Goal: Task Accomplishment & Management: Use online tool/utility

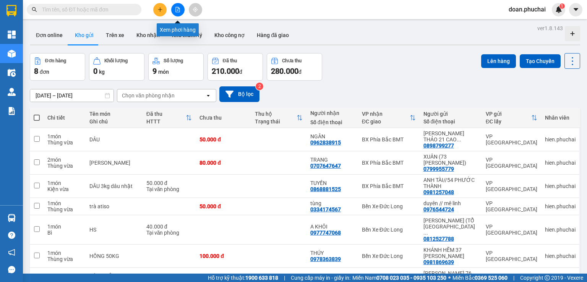
click at [178, 10] on icon "file-add" at bounding box center [177, 9] width 5 height 5
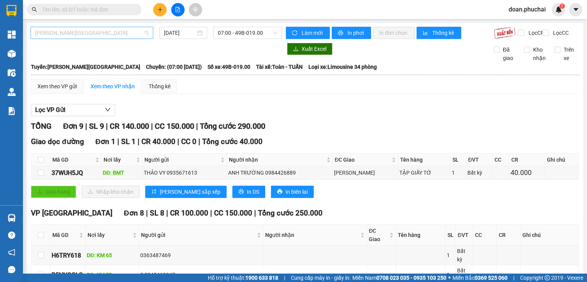
click at [116, 34] on span "[PERSON_NAME][GEOGRAPHIC_DATA]" at bounding box center [91, 32] width 113 height 11
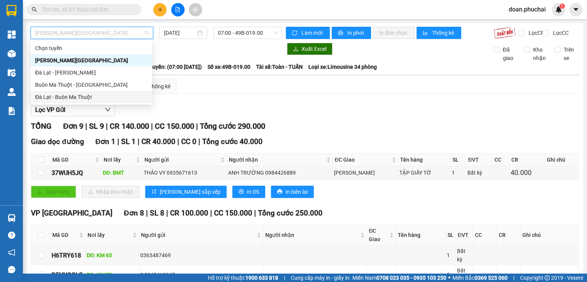
click at [89, 94] on div "Đà Lạt - Buôn Ma Thuột" at bounding box center [91, 97] width 112 height 8
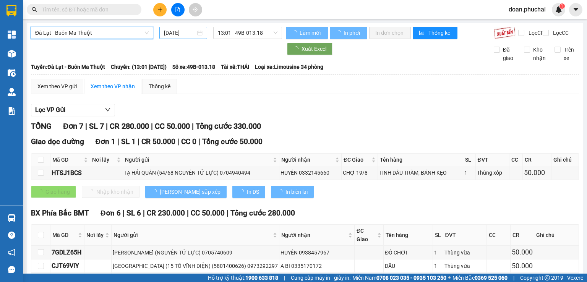
click at [165, 36] on input "[DATE]" at bounding box center [179, 33] width 31 height 8
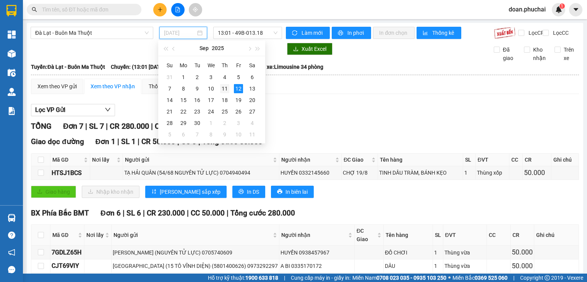
click at [222, 88] on div "11" at bounding box center [224, 88] width 9 height 9
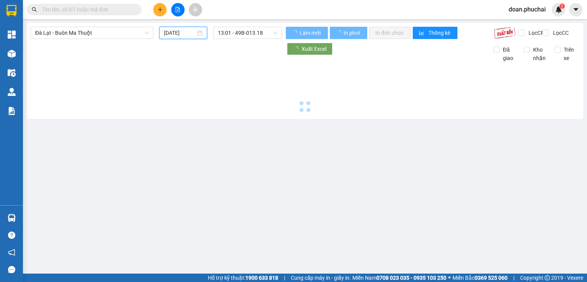
type input "[DATE]"
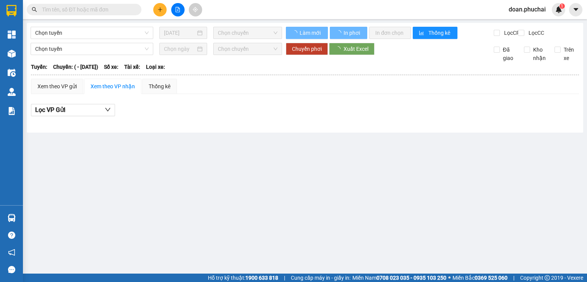
type input "[DATE]"
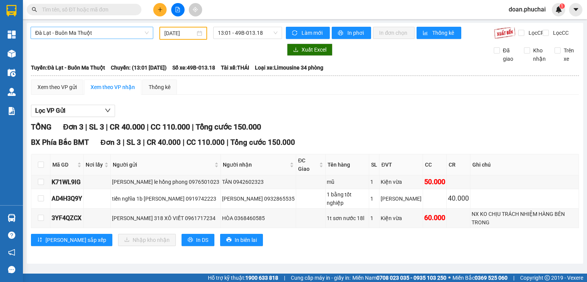
click at [90, 35] on span "Đà Lạt - Buôn Ma Thuột" at bounding box center [91, 32] width 113 height 11
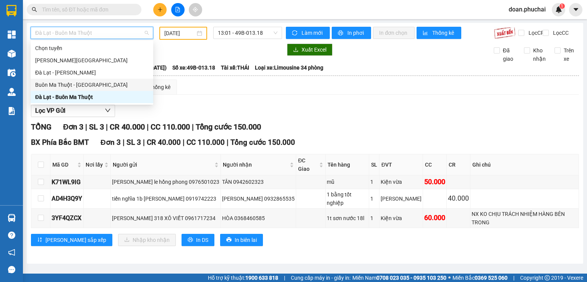
click at [78, 89] on div "Buôn Ma Thuột - [GEOGRAPHIC_DATA]" at bounding box center [91, 85] width 113 height 8
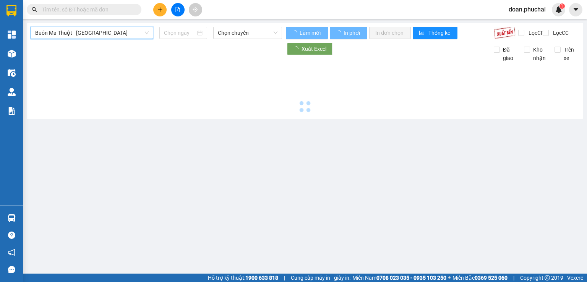
type input "[DATE]"
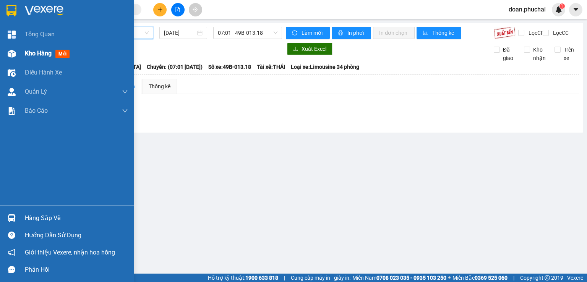
drag, startPoint x: 26, startPoint y: 55, endPoint x: 37, endPoint y: 54, distance: 11.2
click at [24, 55] on div "Kho hàng mới" at bounding box center [67, 53] width 134 height 19
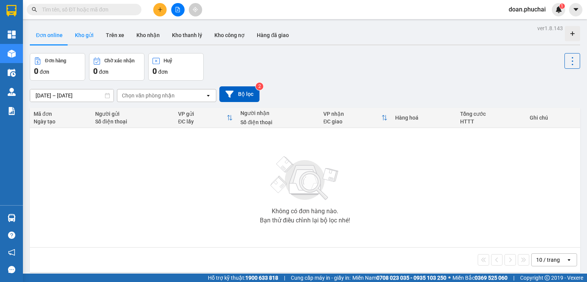
click at [79, 34] on button "Kho gửi" at bounding box center [84, 35] width 31 height 18
type input "[DATE] – [DATE]"
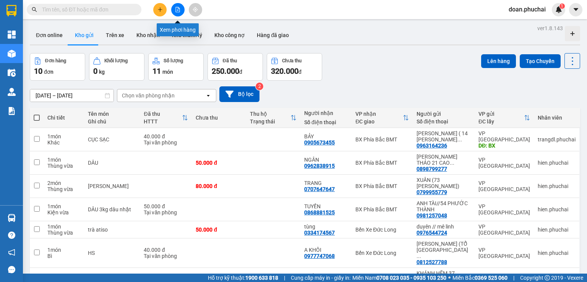
click at [177, 12] on icon "file-add" at bounding box center [178, 9] width 4 height 5
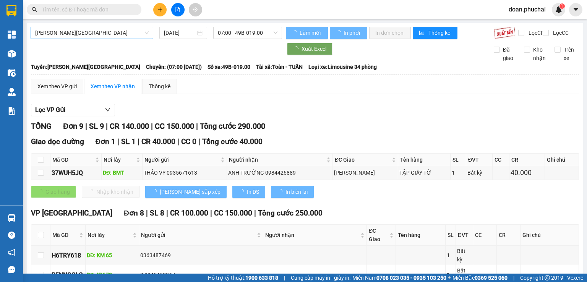
click at [51, 36] on span "[PERSON_NAME][GEOGRAPHIC_DATA]" at bounding box center [91, 32] width 113 height 11
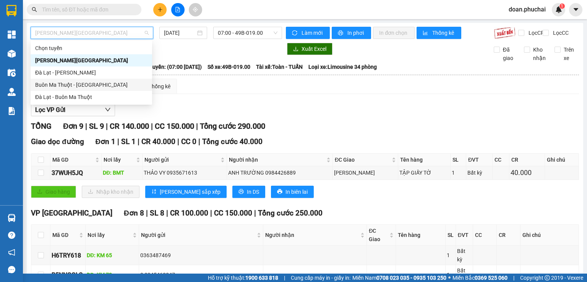
click at [60, 84] on div "Buôn Ma Thuột - [GEOGRAPHIC_DATA]" at bounding box center [91, 85] width 112 height 8
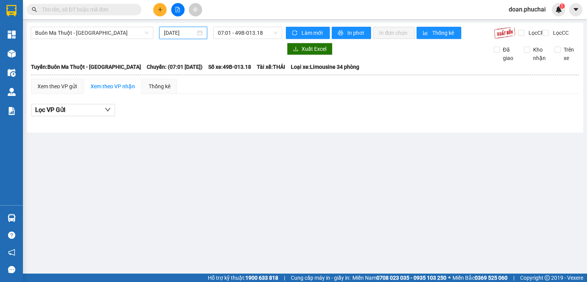
click at [180, 36] on input "[DATE]" at bounding box center [179, 33] width 31 height 8
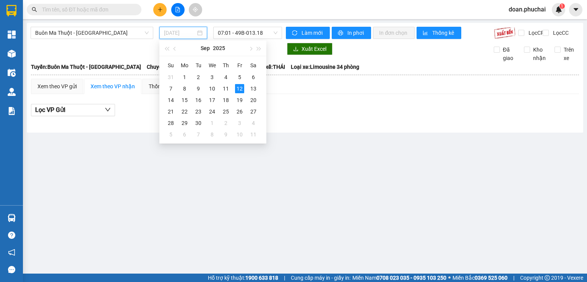
type input "[DATE]"
click at [216, 179] on main "Buôn Ma Thuột - Đà Lạt 12/09/2025 07:01 - 49B-013.18 Làm mới In phơi In đơn chọ…" at bounding box center [293, 137] width 587 height 274
